Goal: Task Accomplishment & Management: Use online tool/utility

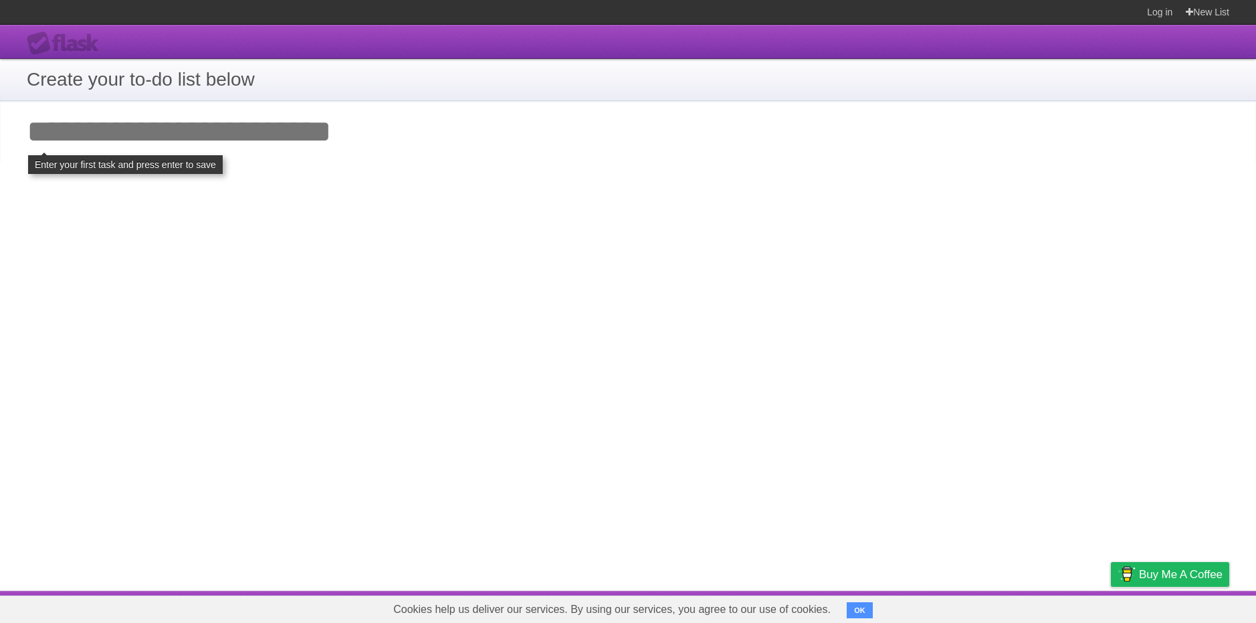
click at [215, 129] on input "Add your first task" at bounding box center [628, 132] width 1256 height 62
click at [490, 144] on input "Add your first task" at bounding box center [628, 132] width 1256 height 62
click at [81, 97] on section "Create your to-do list below" at bounding box center [628, 80] width 1256 height 42
click at [78, 83] on h1 "Create your to-do list below" at bounding box center [628, 80] width 1203 height 28
click at [86, 131] on input "Add your first task" at bounding box center [628, 132] width 1256 height 62
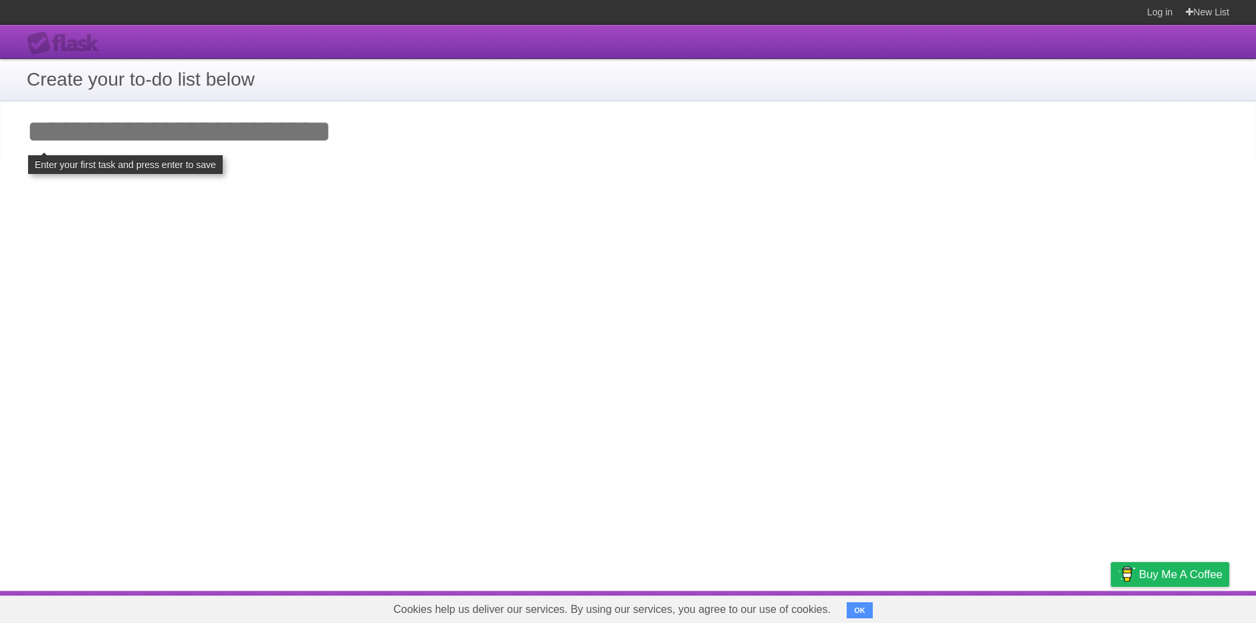
type input "*"
